Goal: Task Accomplishment & Management: Complete application form

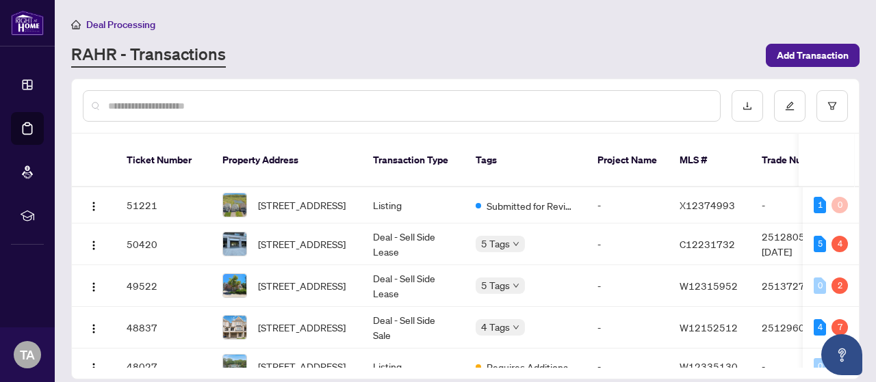
scroll to position [274, 0]
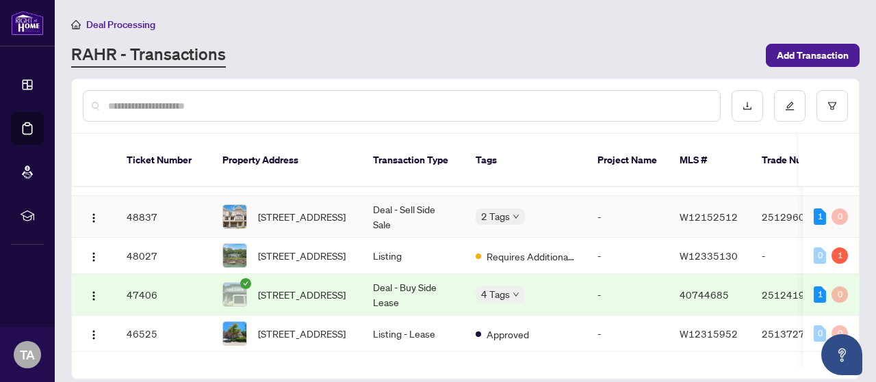
scroll to position [112, 0]
click at [387, 244] on td "Listing" at bounding box center [413, 255] width 103 height 36
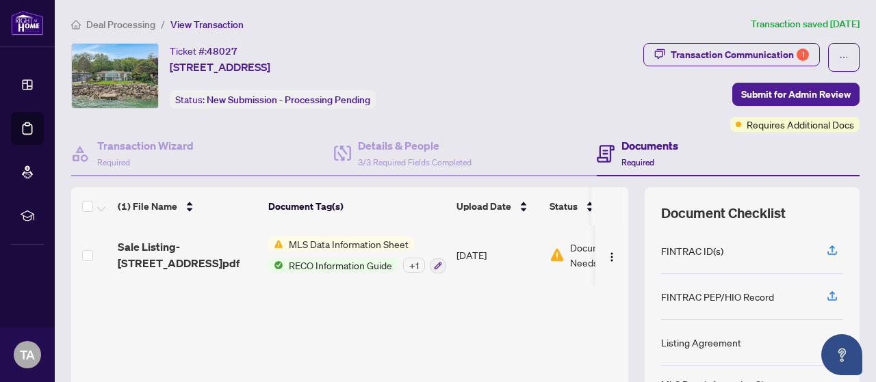
click at [399, 241] on span "MLS Data Information Sheet" at bounding box center [348, 244] width 131 height 15
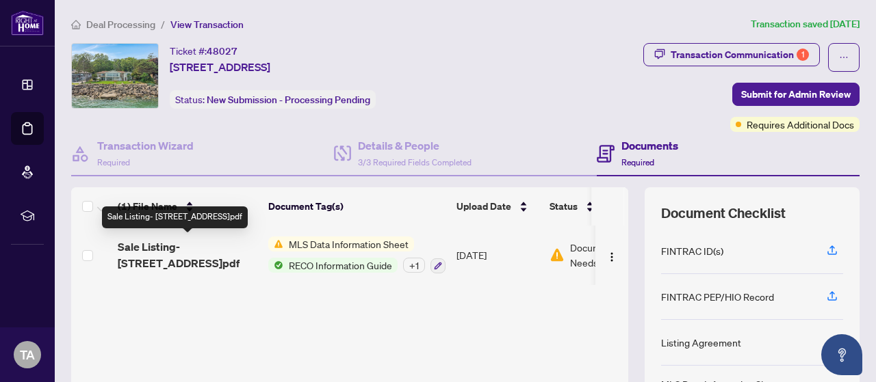
click at [233, 259] on span "Sale Listing- 1360 Lakeshore rd W Oakville.pdf" at bounding box center [188, 255] width 140 height 33
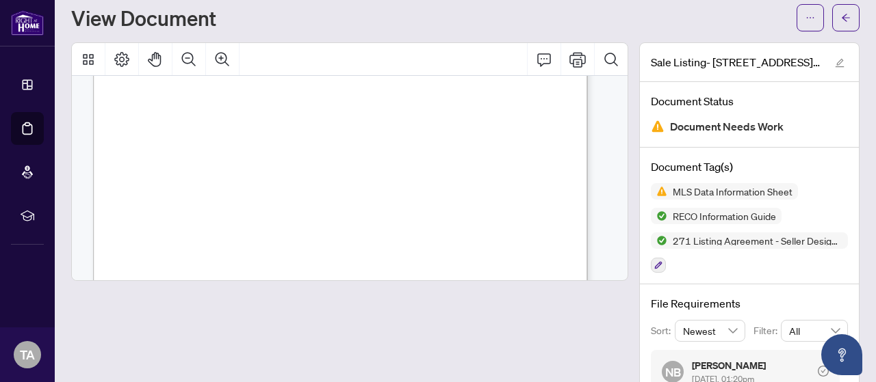
scroll to position [3476, 1]
click at [841, 27] on span "button" at bounding box center [846, 18] width 10 height 22
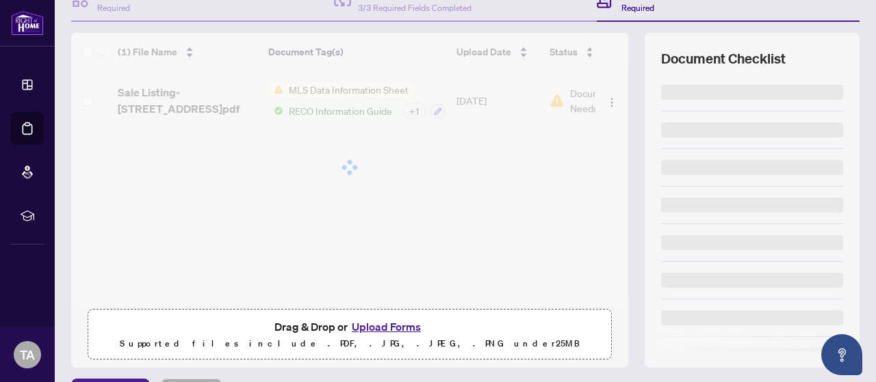
scroll to position [155, 0]
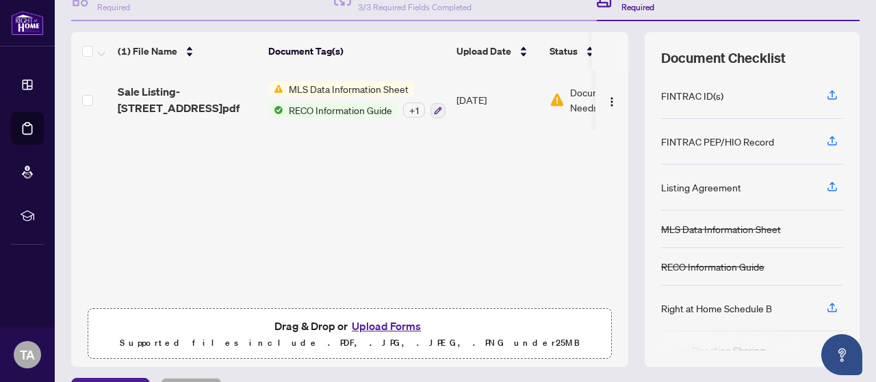
click at [323, 337] on p "Supported files include .PDF, .JPG, .JPEG, .PNG under 25 MB" at bounding box center [349, 343] width 506 height 16
click at [383, 329] on button "Upload Forms" at bounding box center [386, 326] width 77 height 18
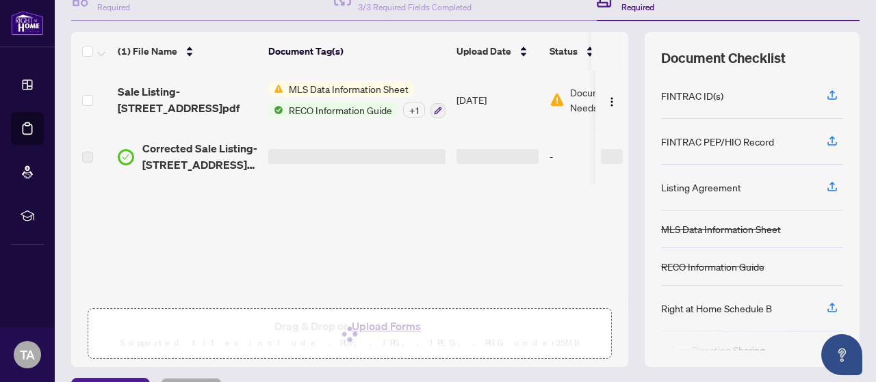
click at [412, 111] on div "+ 1" at bounding box center [414, 110] width 22 height 15
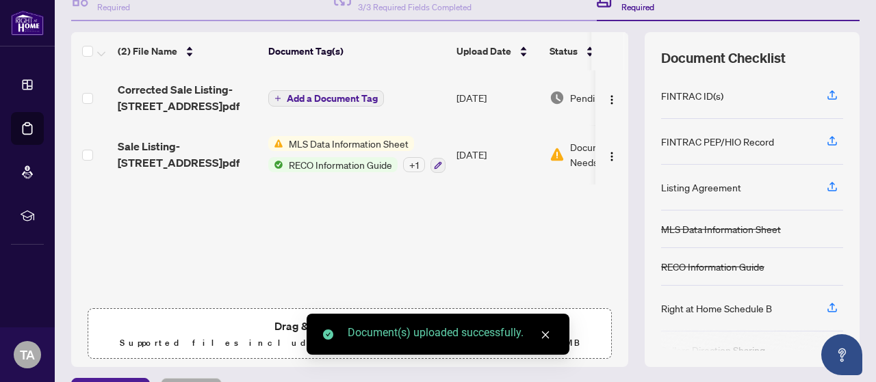
click at [349, 86] on td "Add a Document Tag" at bounding box center [357, 97] width 188 height 55
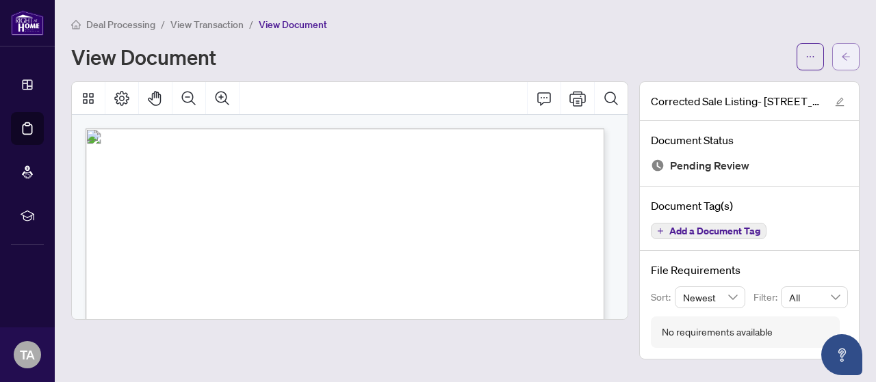
click at [841, 52] on icon "arrow-left" at bounding box center [846, 57] width 10 height 10
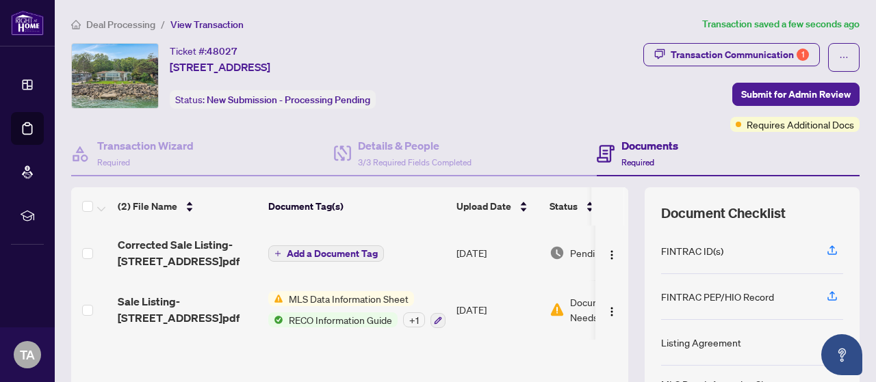
click at [316, 252] on span "Add a Document Tag" at bounding box center [332, 254] width 91 height 10
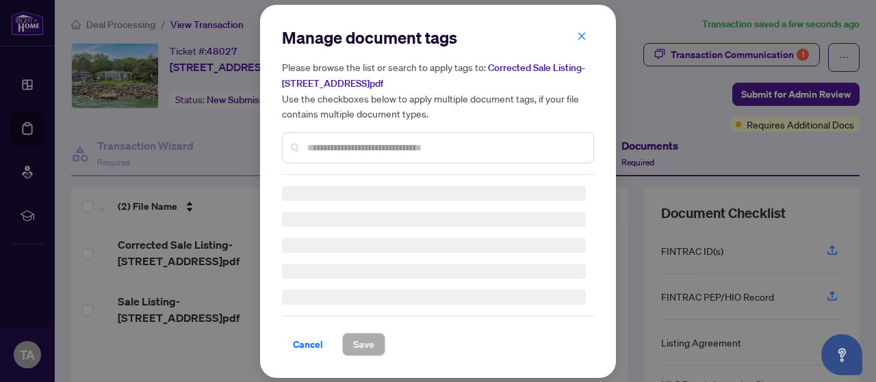
click at [321, 155] on div at bounding box center [438, 147] width 312 height 31
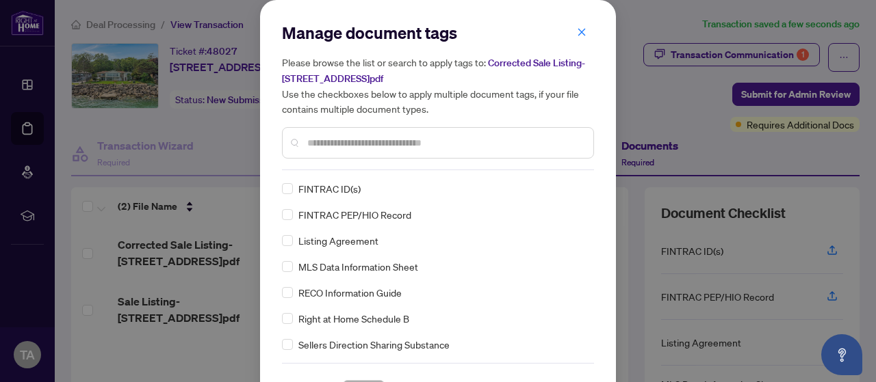
click at [316, 140] on input "text" at bounding box center [444, 142] width 275 height 15
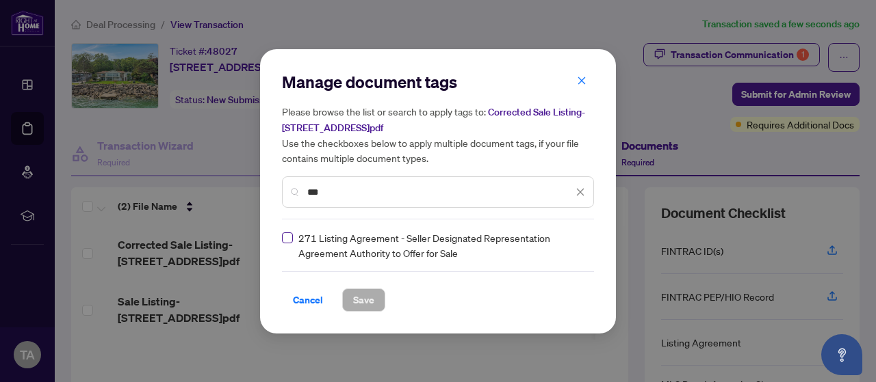
type input "***"
click at [375, 306] on button "Save" at bounding box center [363, 300] width 43 height 23
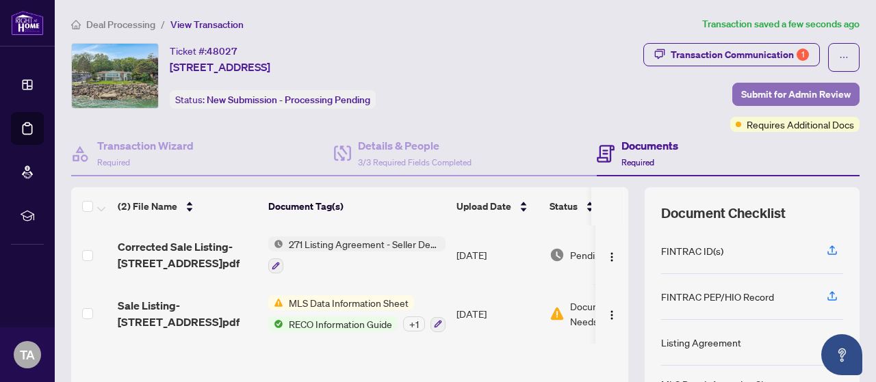
click at [741, 86] on span "Submit for Admin Review" at bounding box center [795, 94] width 109 height 22
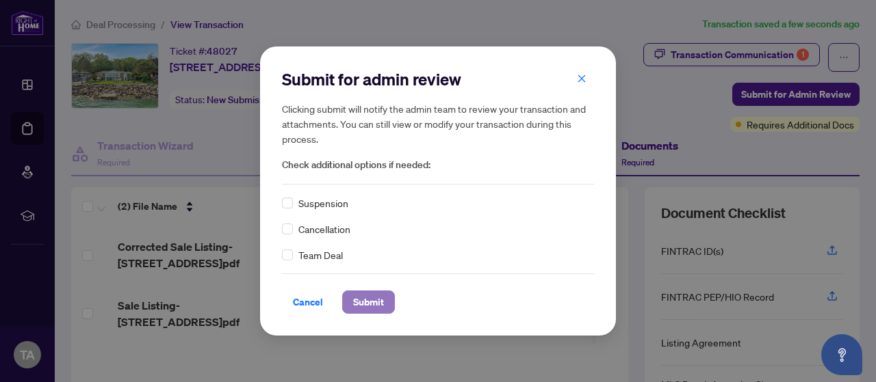
click at [378, 295] on span "Submit" at bounding box center [368, 302] width 31 height 22
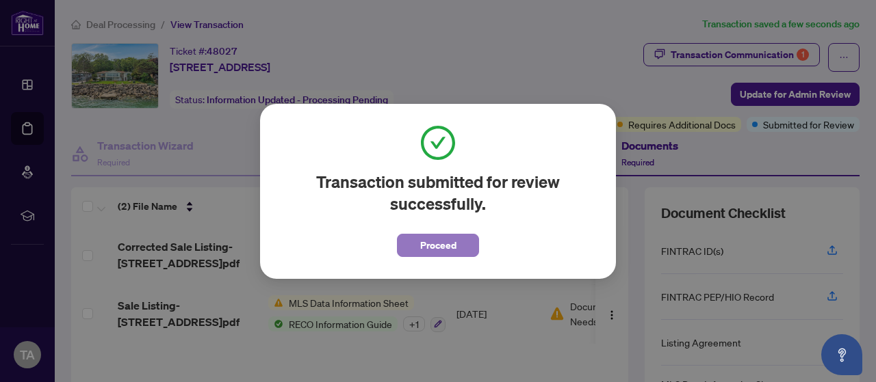
click at [430, 241] on span "Proceed" at bounding box center [438, 246] width 36 height 22
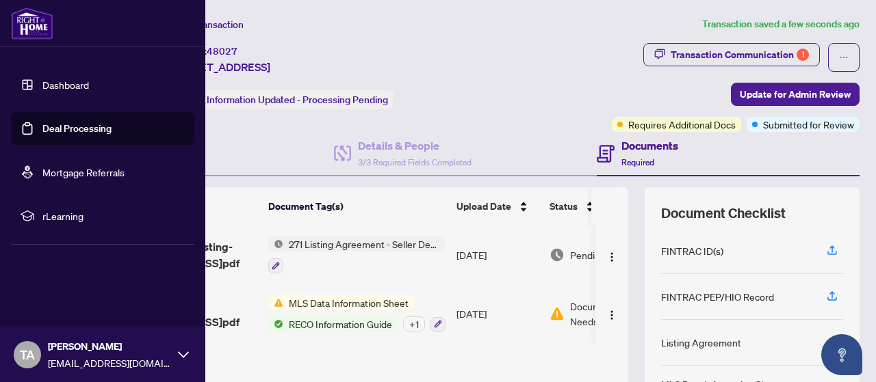
click at [81, 122] on link "Deal Processing" at bounding box center [76, 128] width 69 height 12
